Goal: Task Accomplishment & Management: Complete application form

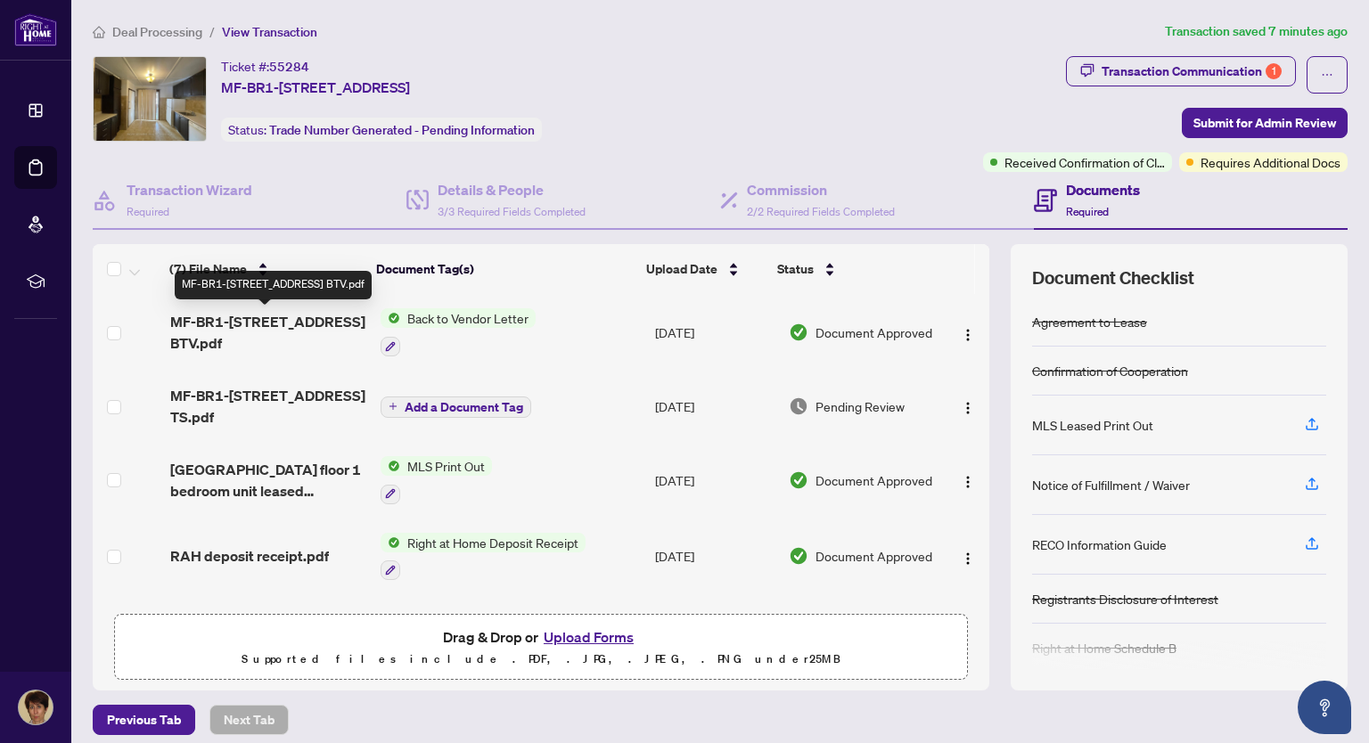
click at [291, 324] on span "MF-BR1-[STREET_ADDRESS] BTV.pdf" at bounding box center [267, 332] width 195 height 43
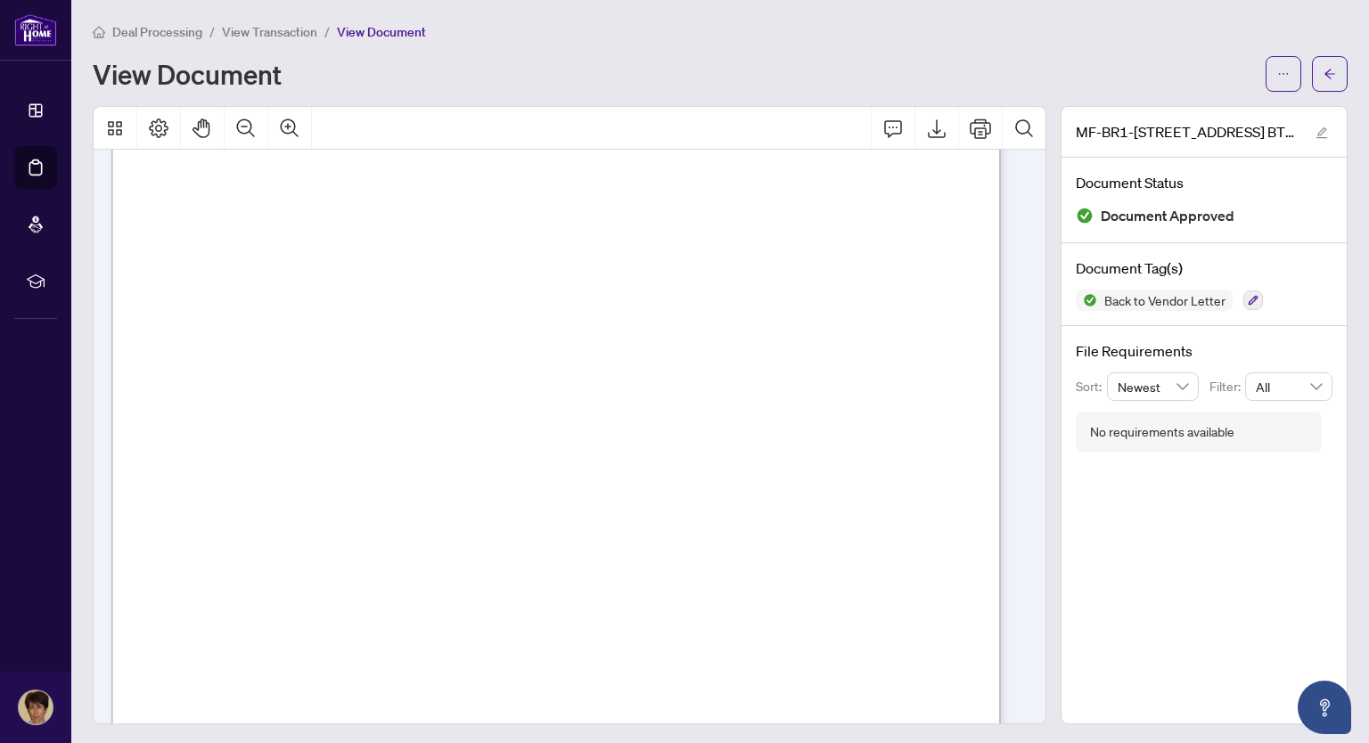
scroll to position [267, 0]
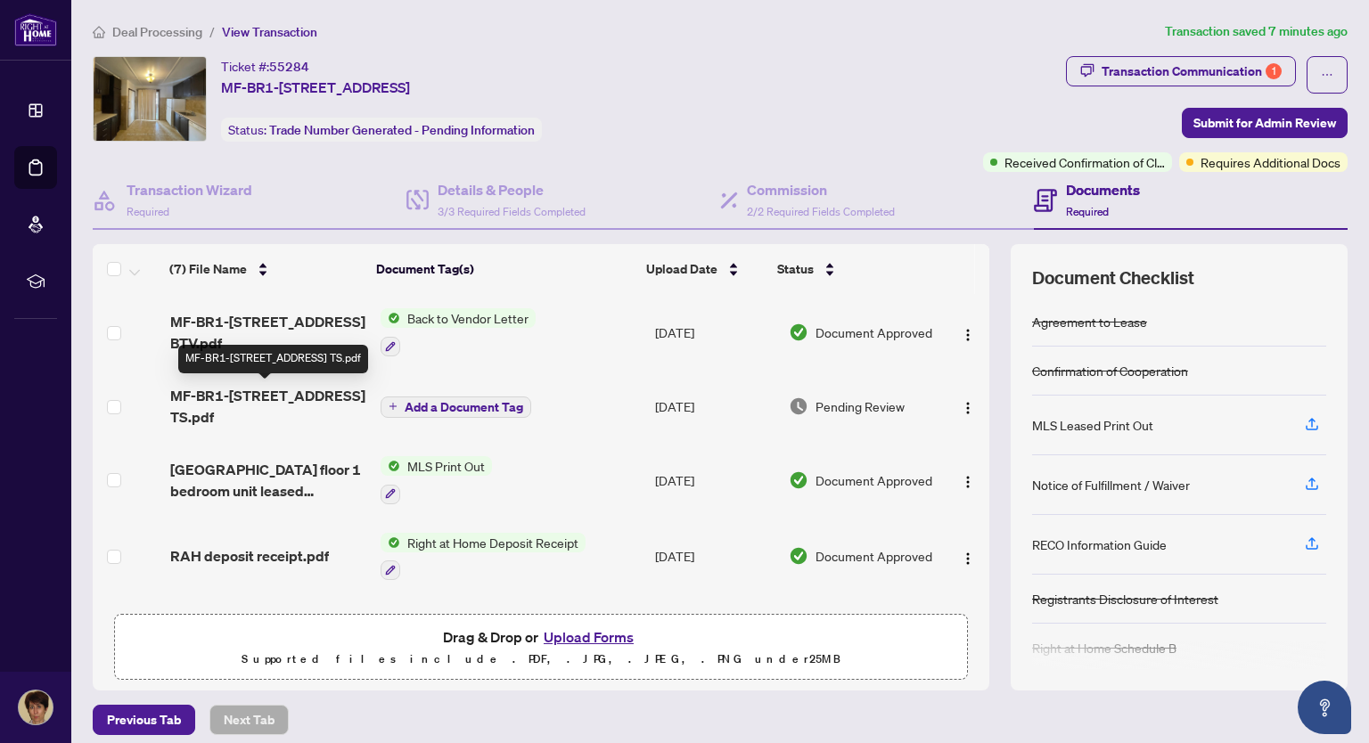
click at [275, 397] on span "MF-BR1-[STREET_ADDRESS] TS.pdf" at bounding box center [267, 406] width 195 height 43
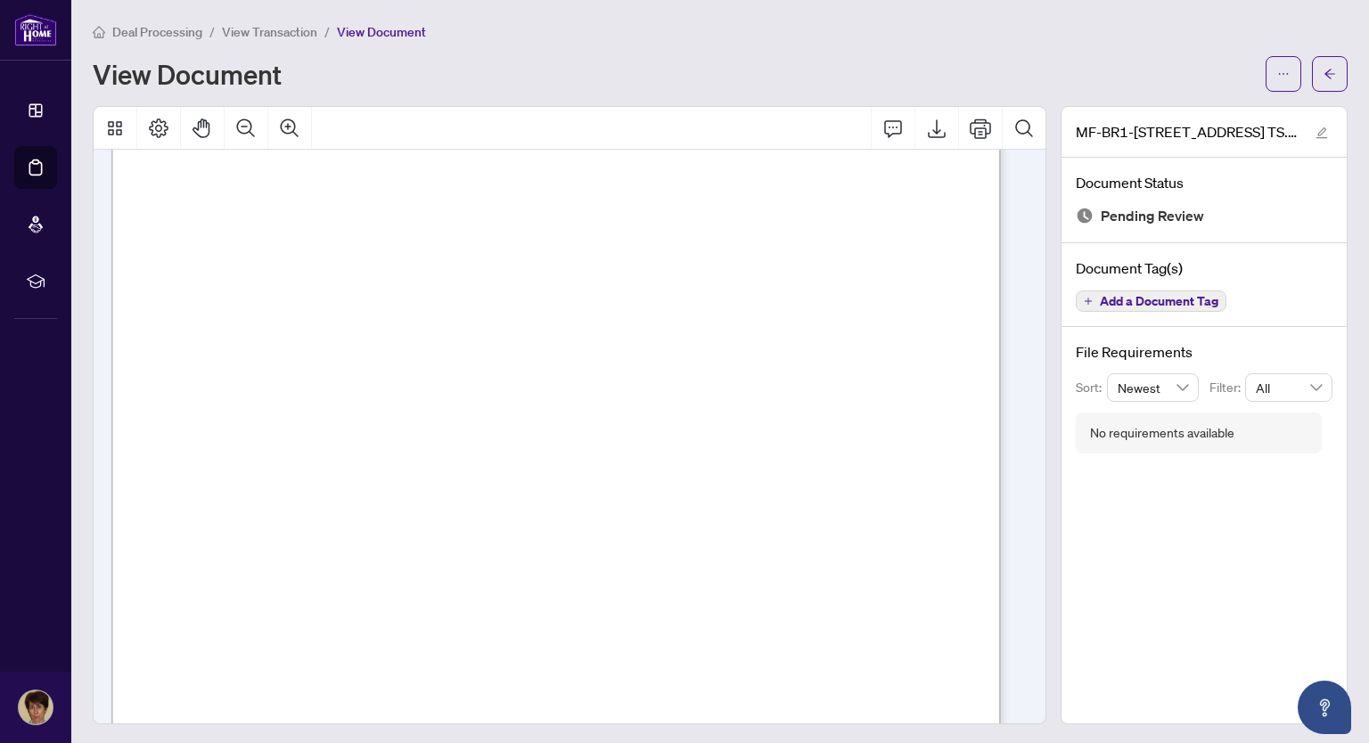
scroll to position [267, 0]
click at [928, 131] on icon "Export" at bounding box center [937, 128] width 18 height 19
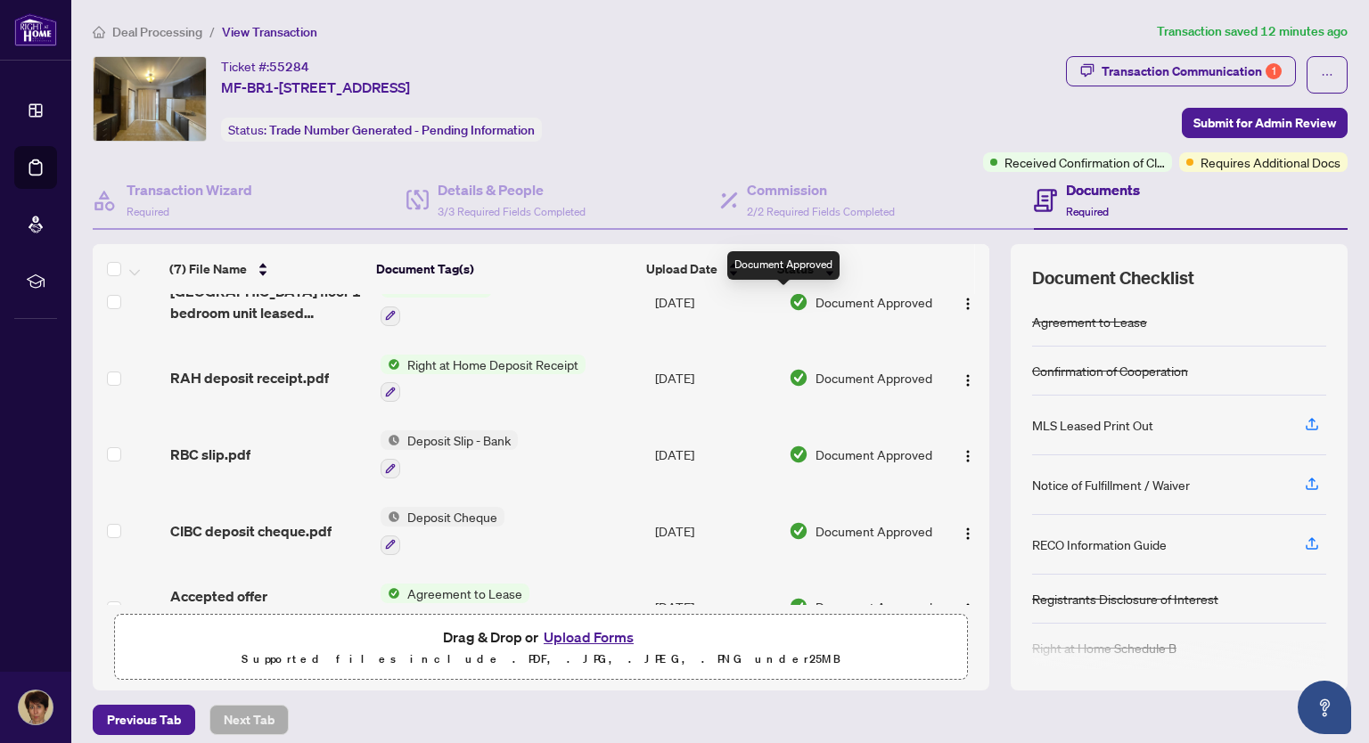
scroll to position [221, 0]
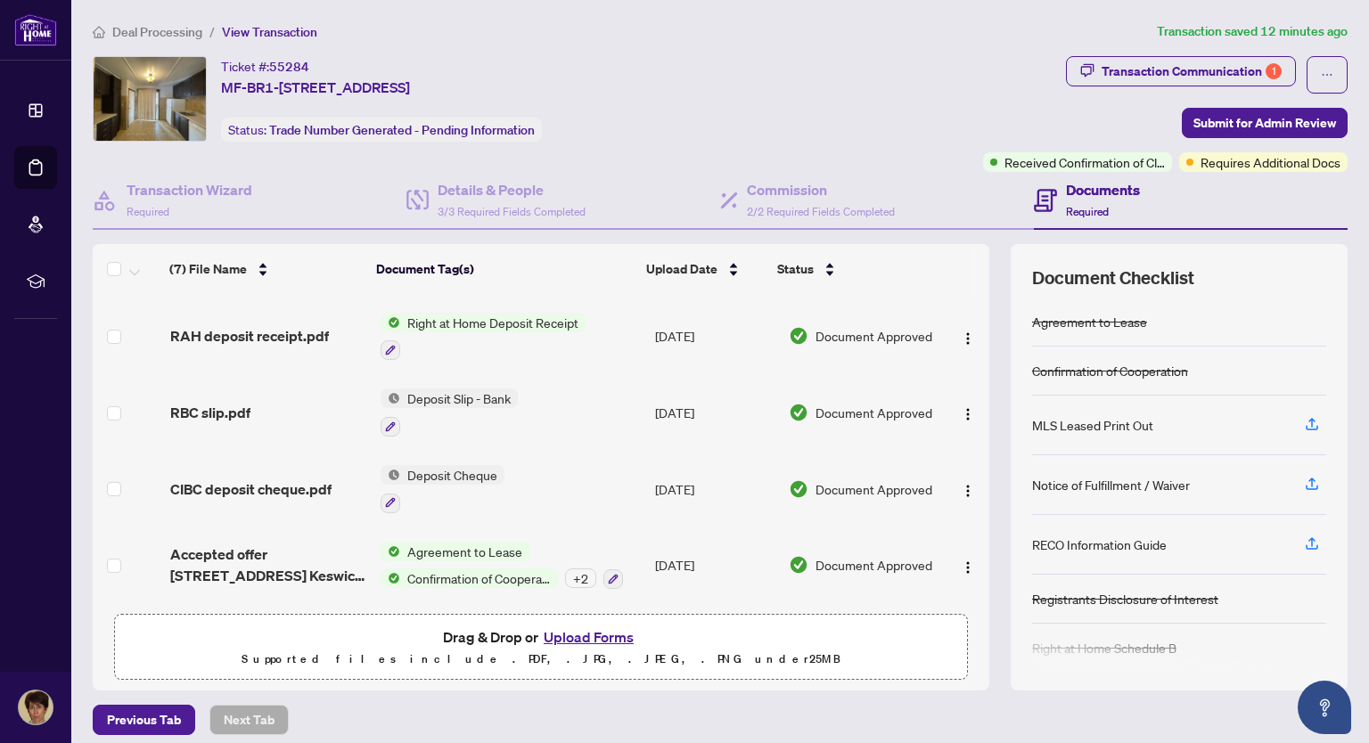
click at [617, 637] on button "Upload Forms" at bounding box center [588, 637] width 101 height 23
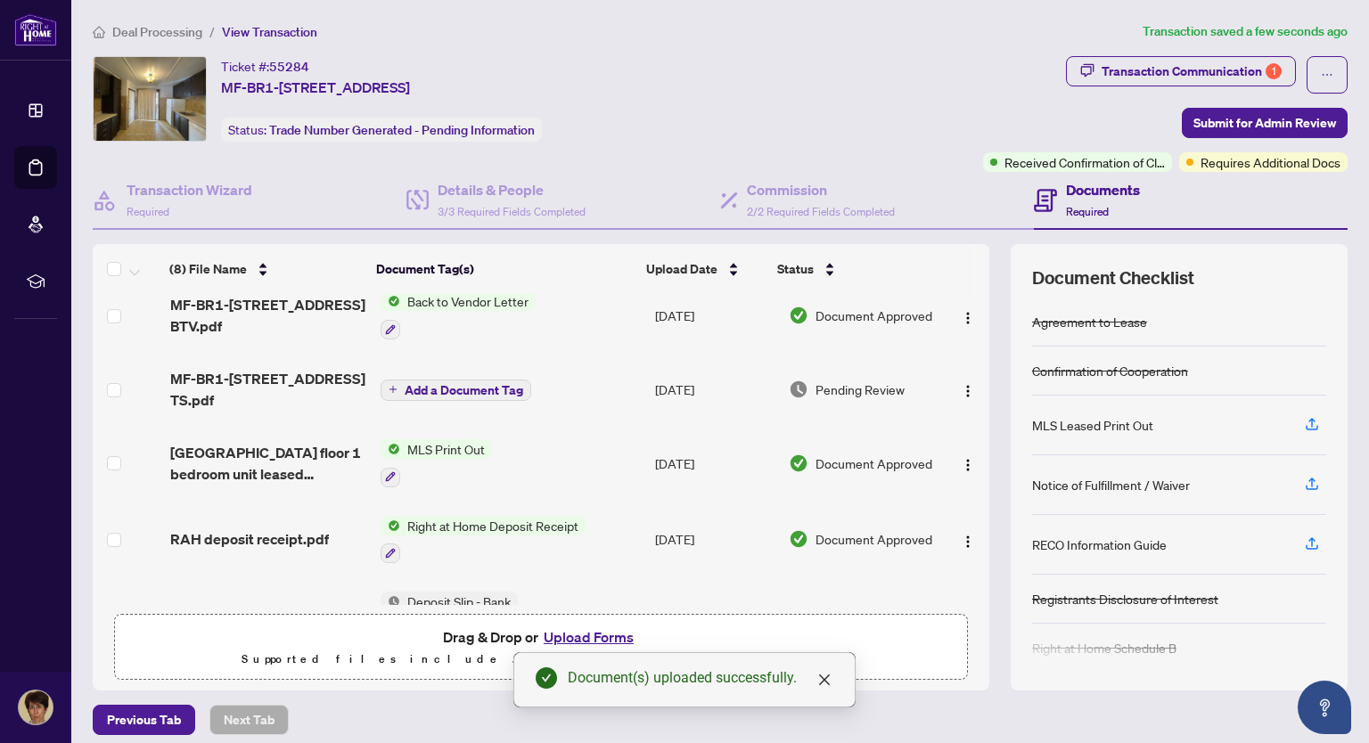
scroll to position [0, 0]
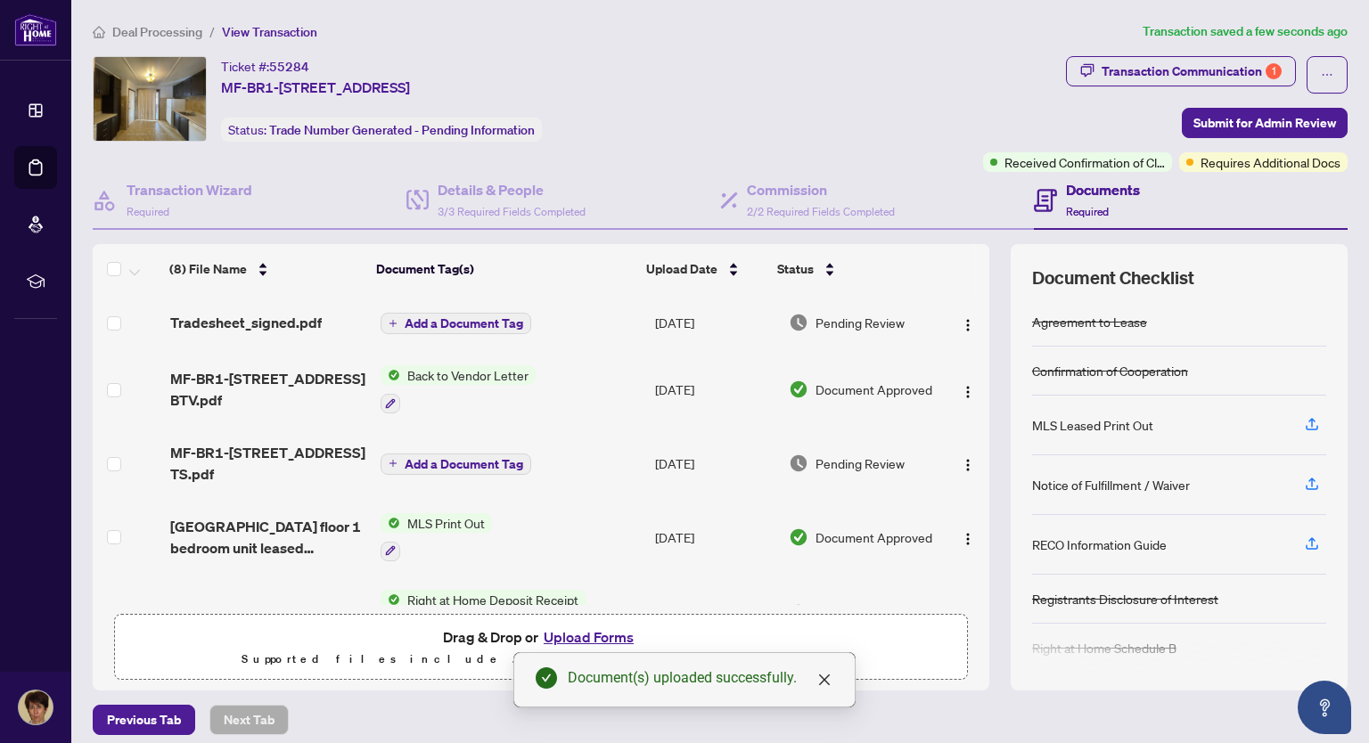
click at [495, 320] on span "Add a Document Tag" at bounding box center [464, 323] width 119 height 12
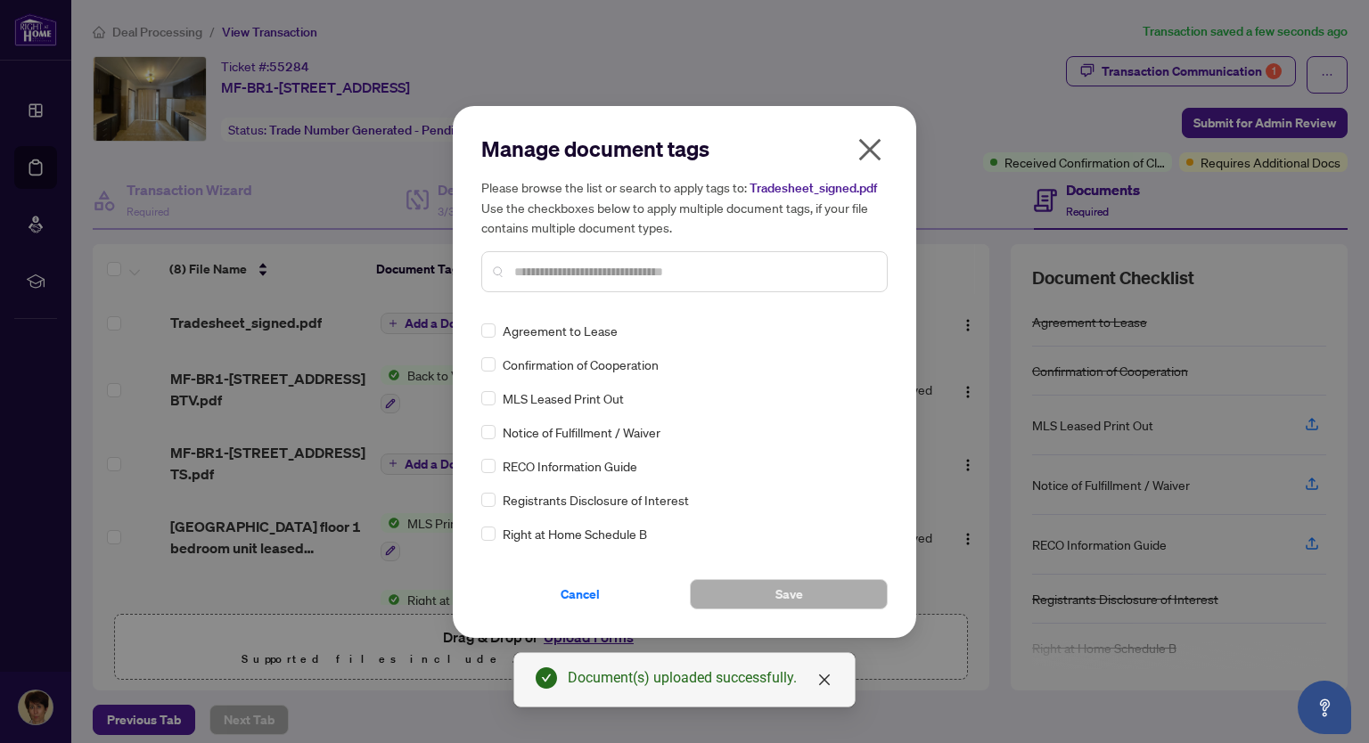
click at [525, 275] on input "text" at bounding box center [693, 272] width 358 height 20
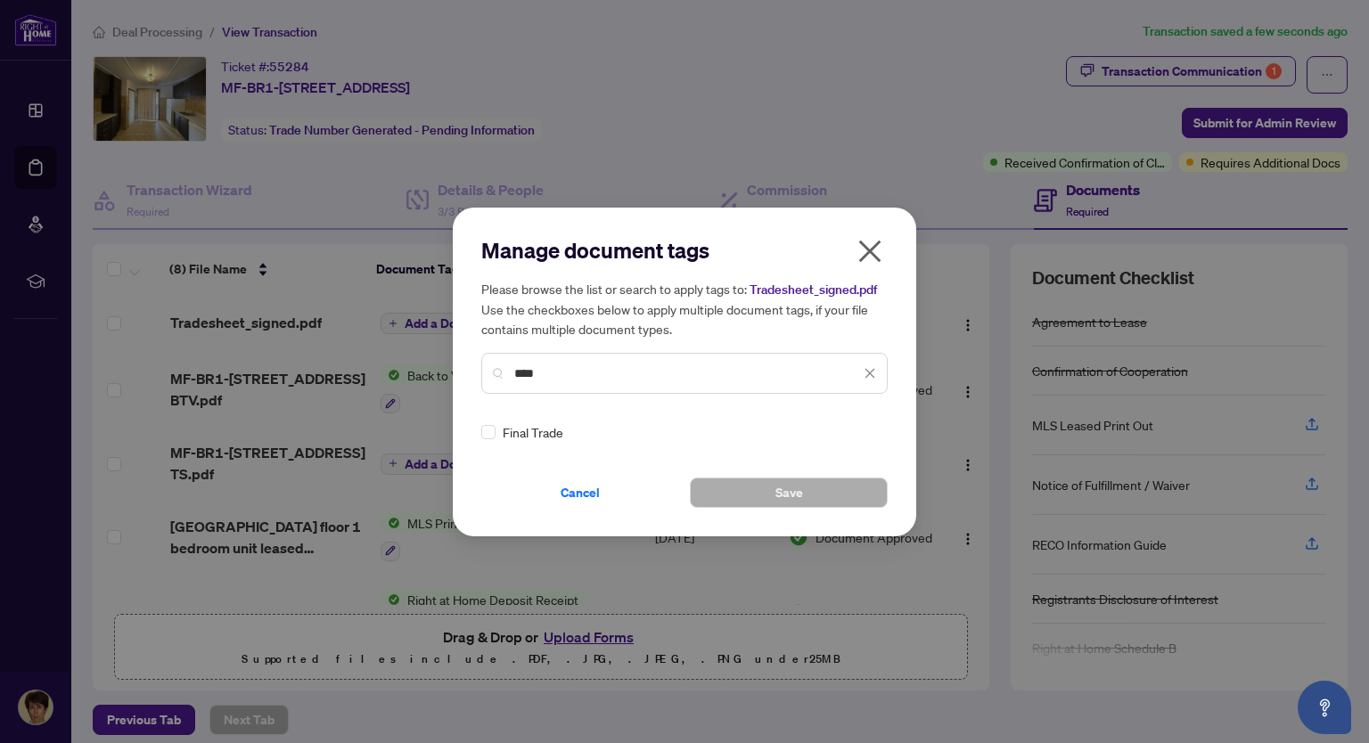
type input "****"
click at [783, 496] on span "Save" at bounding box center [789, 492] width 28 height 29
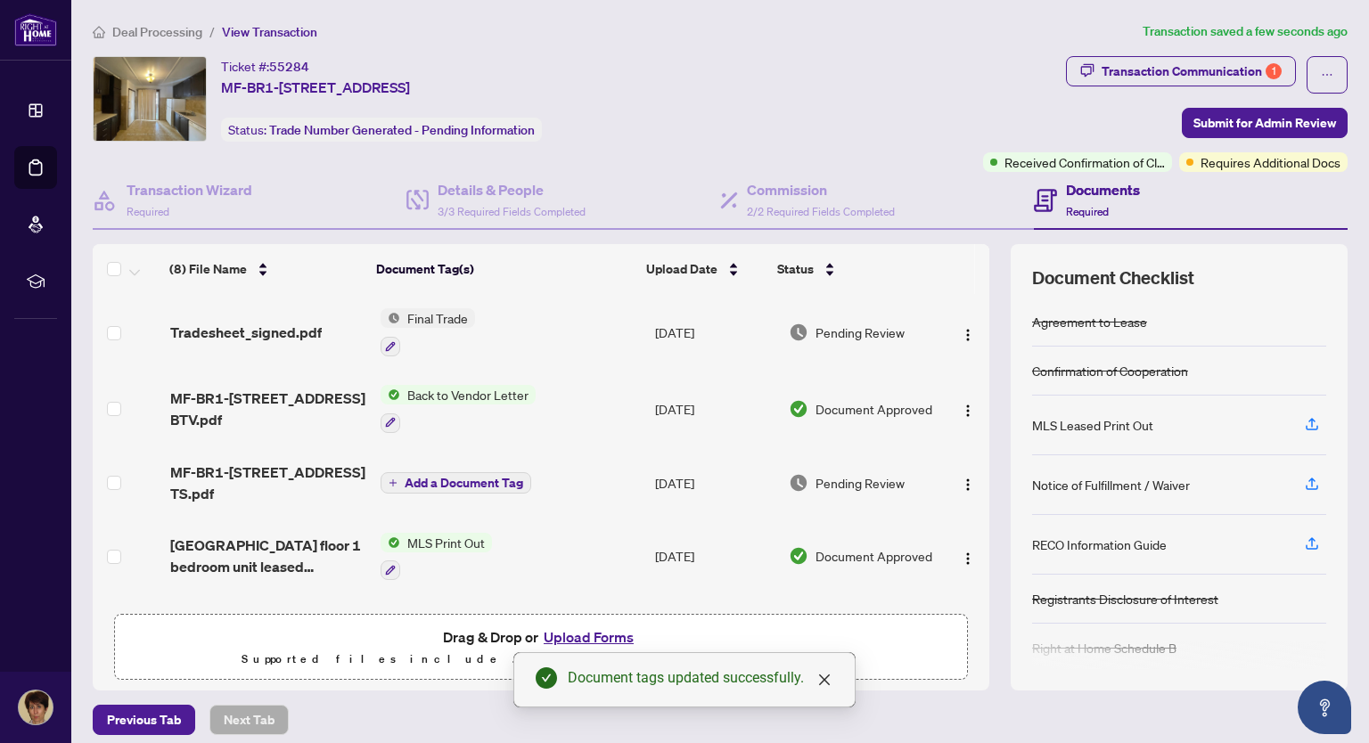
click at [260, 339] on span "Tradesheet_signed.pdf" at bounding box center [245, 332] width 151 height 21
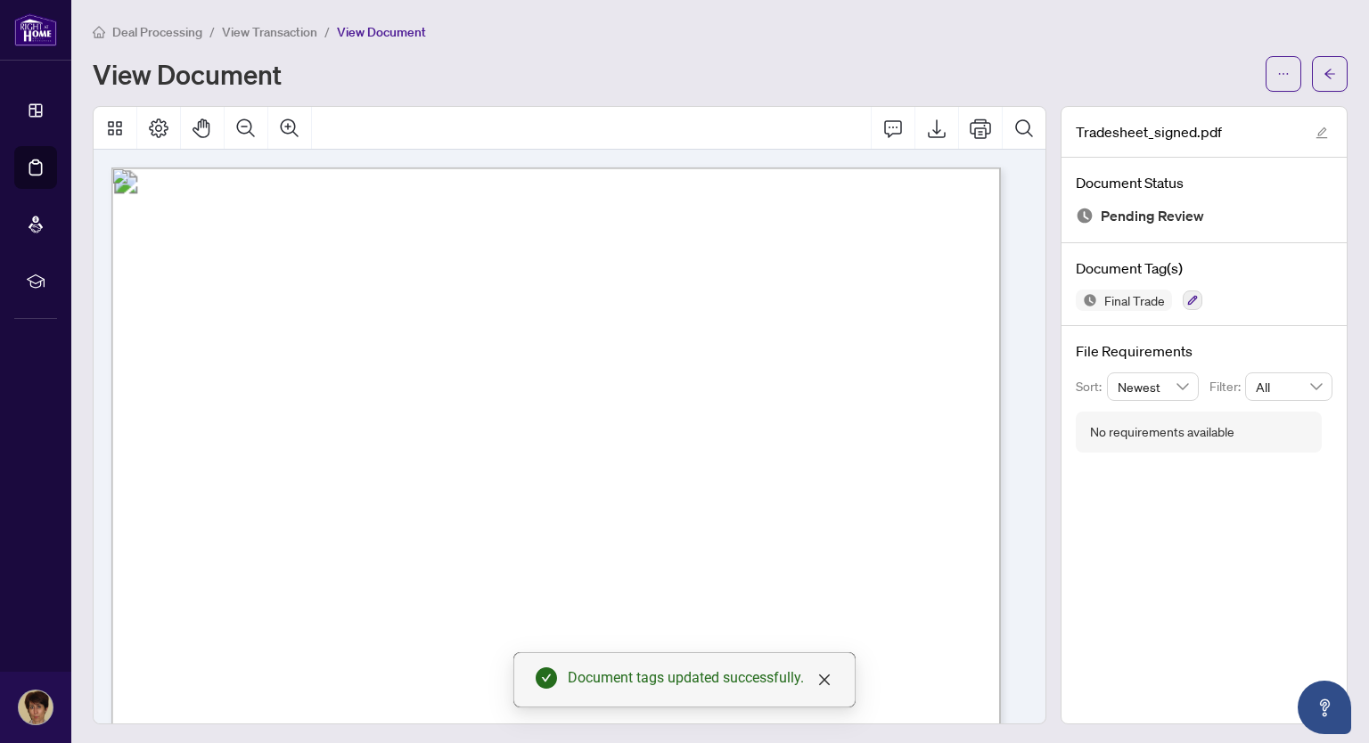
scroll to position [356, 0]
click at [827, 678] on icon "close" at bounding box center [824, 680] width 14 height 14
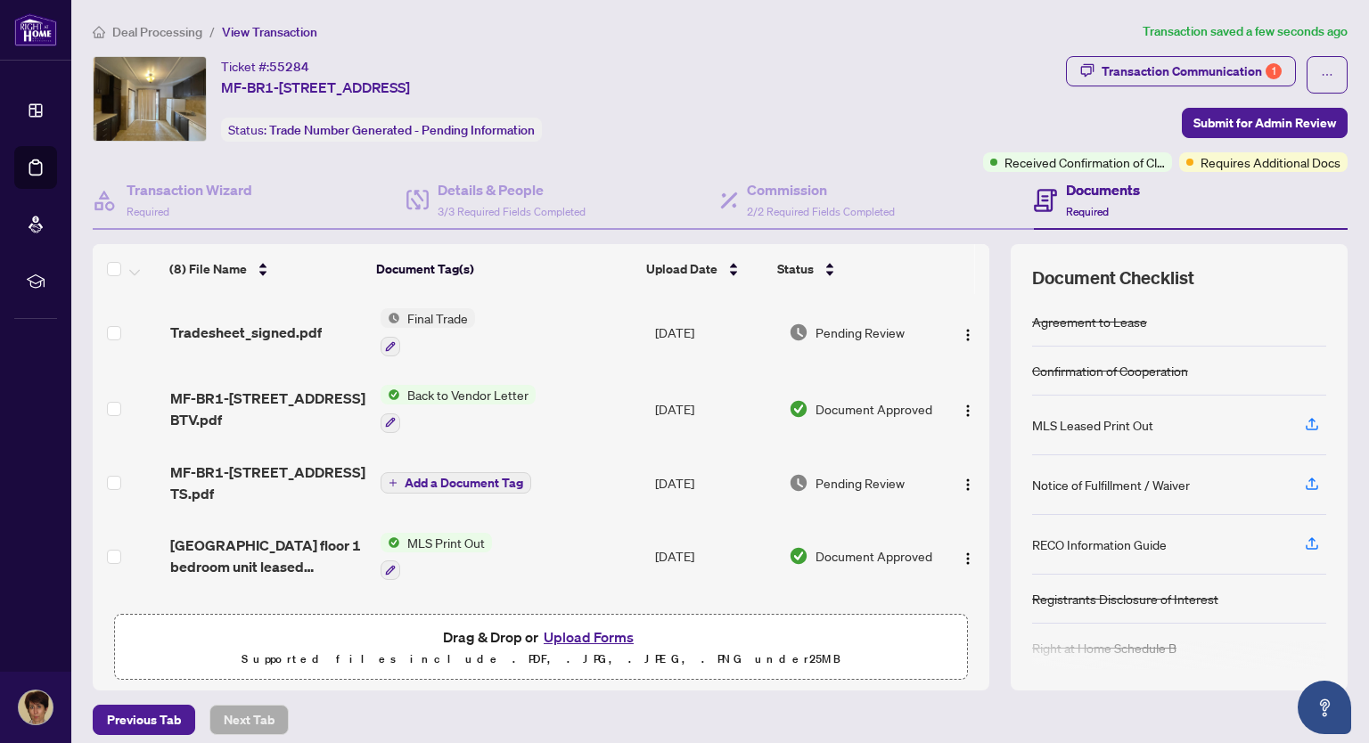
drag, startPoint x: 1237, startPoint y: 123, endPoint x: 1212, endPoint y: 163, distance: 47.2
click at [1212, 163] on div "Transaction Communication 1 Submit for Admin Review Received Confirmation of Cl…" at bounding box center [1165, 114] width 364 height 116
click at [1216, 116] on span "Submit for Admin Review" at bounding box center [1264, 123] width 143 height 29
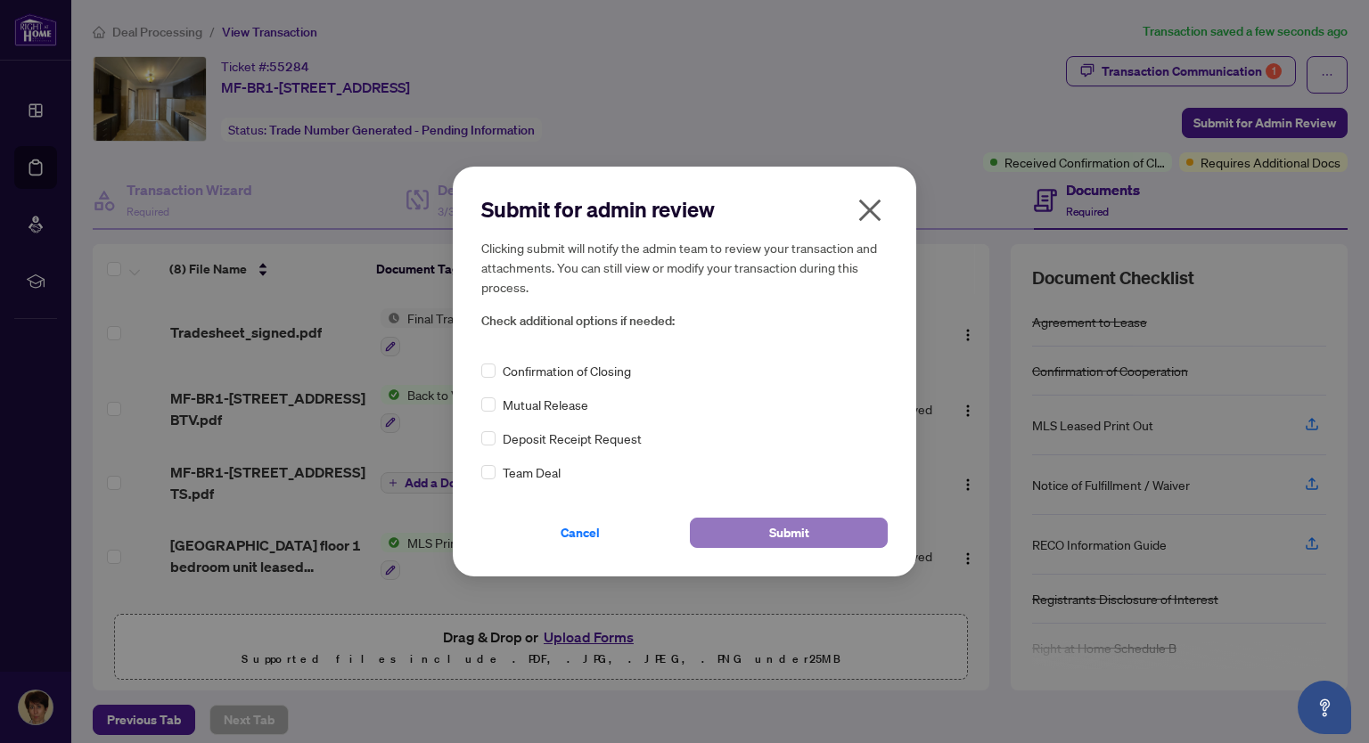
click at [823, 528] on button "Submit" at bounding box center [789, 533] width 198 height 30
